Goal: Unclear

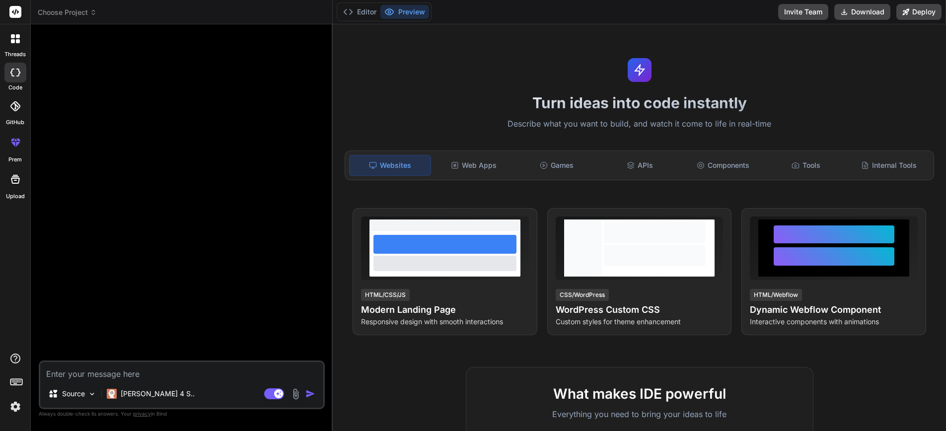
type textarea "x"
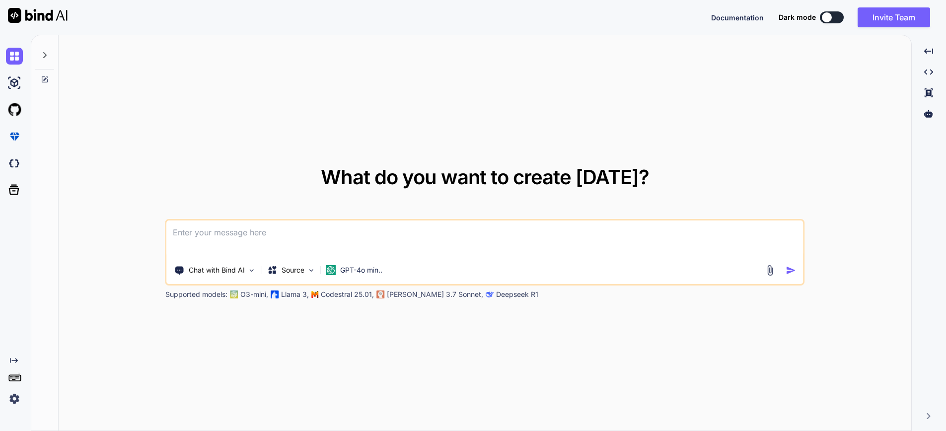
click at [668, 18] on div "Documentation Dark mode Invite Team Created with Pixso." at bounding box center [473, 17] width 946 height 35
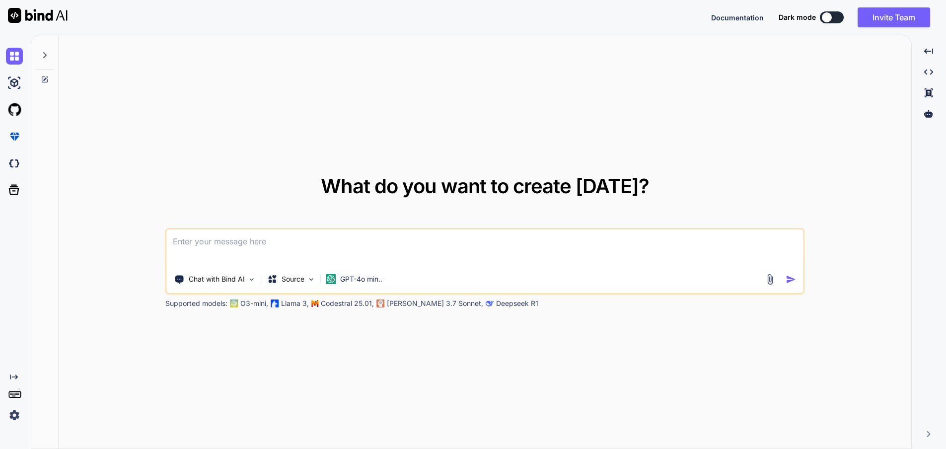
type textarea "x"
